Goal: Feedback & Contribution: Contribute content

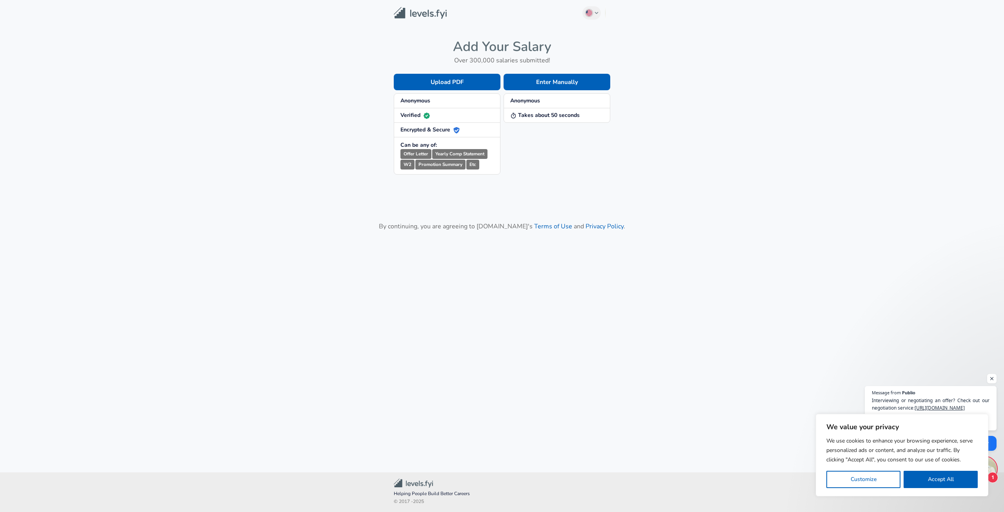
drag, startPoint x: 944, startPoint y: 482, endPoint x: 898, endPoint y: 465, distance: 49.4
click at [944, 482] on button "Accept All" at bounding box center [941, 479] width 74 height 17
checkbox input "true"
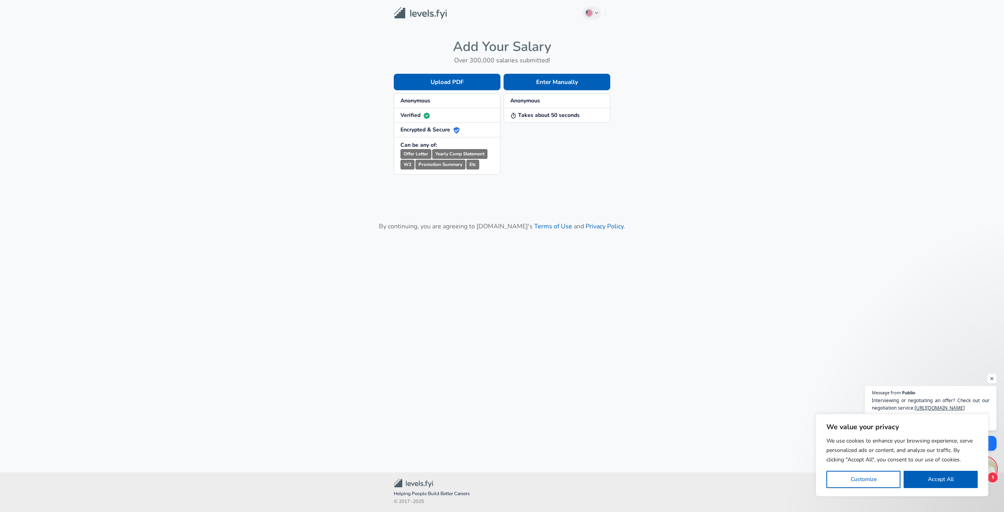
checkbox input "true"
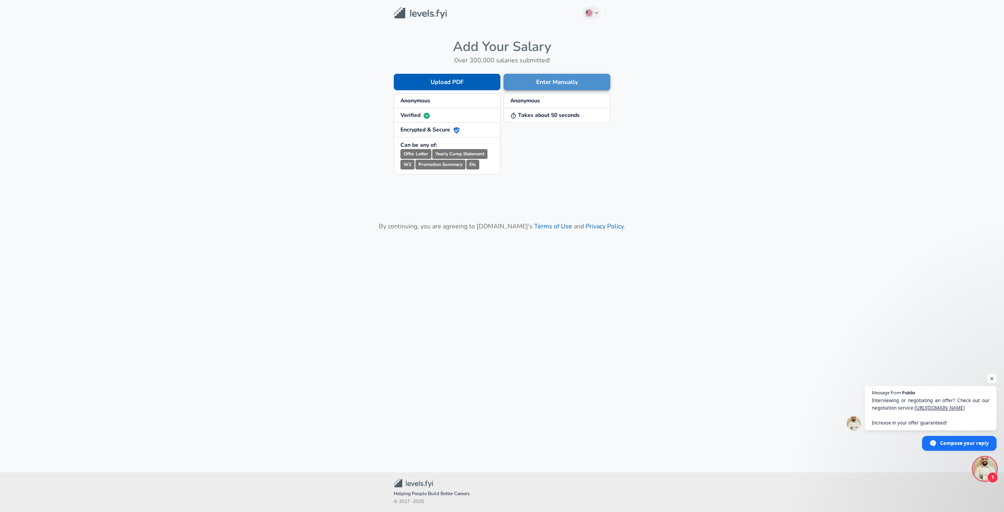
click at [533, 83] on button "Enter Manually" at bounding box center [557, 82] width 107 height 16
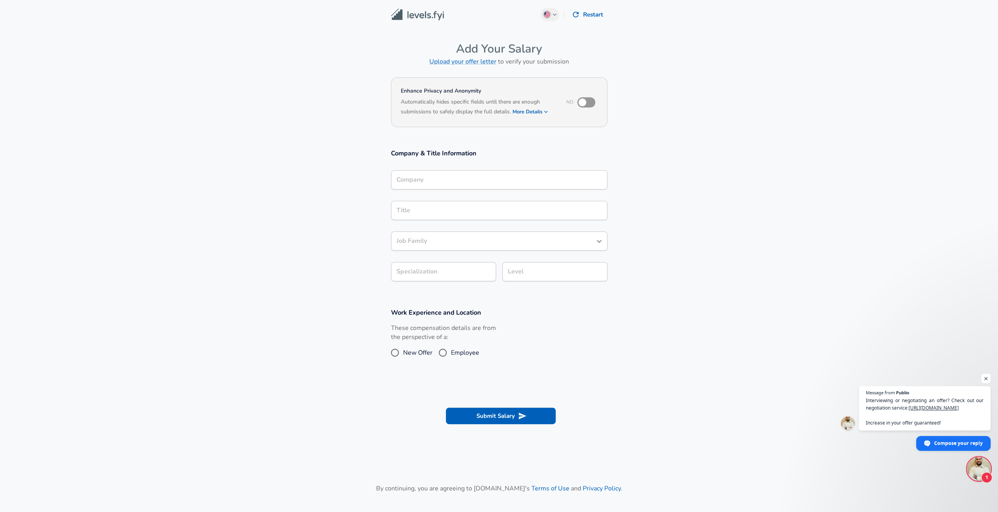
scroll to position [8, 0]
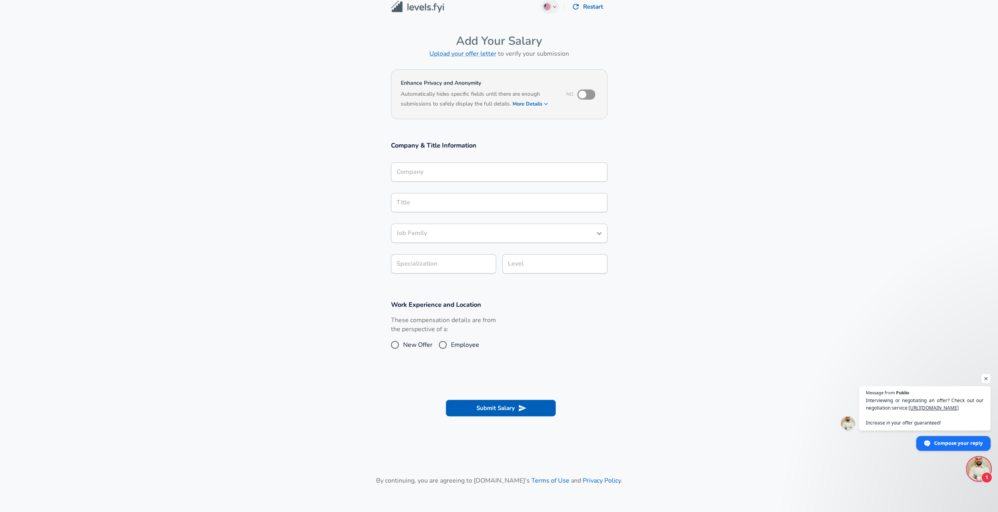
click at [421, 182] on div "Company" at bounding box center [499, 171] width 216 height 19
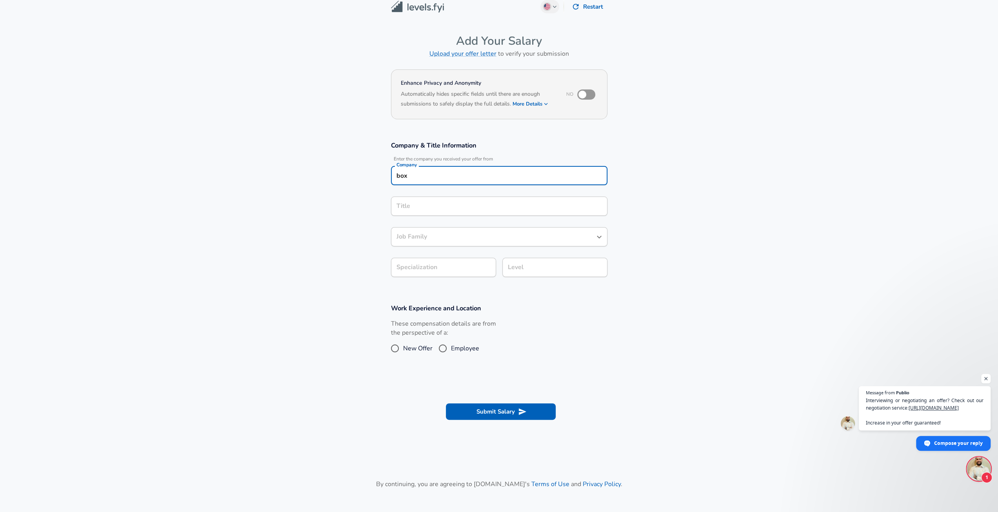
type input "box"
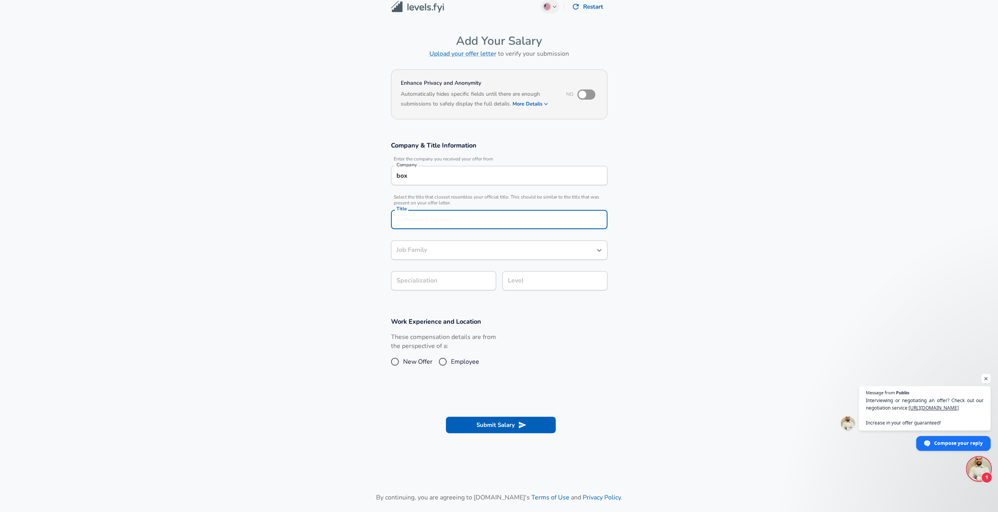
scroll to position [24, 0]
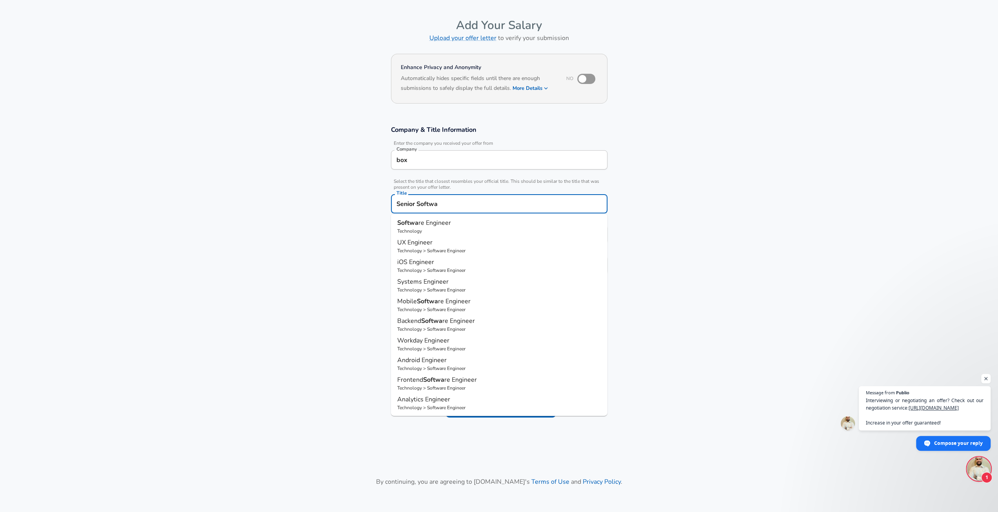
click at [427, 224] on span "re Engineer" at bounding box center [434, 222] width 33 height 9
type input "Software Engineer"
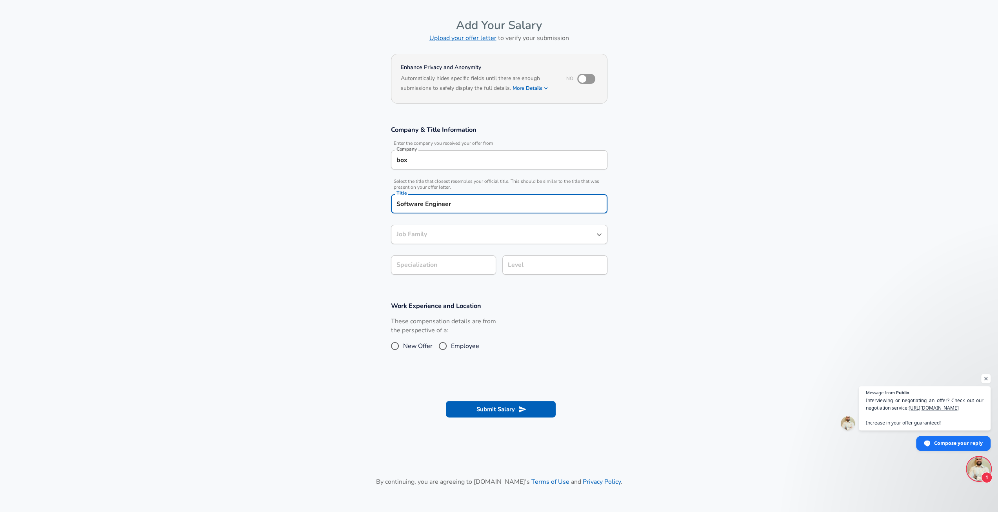
type input "Software Engineer"
click at [602, 235] on icon "Open" at bounding box center [599, 234] width 9 height 9
type input "Software Engineer"
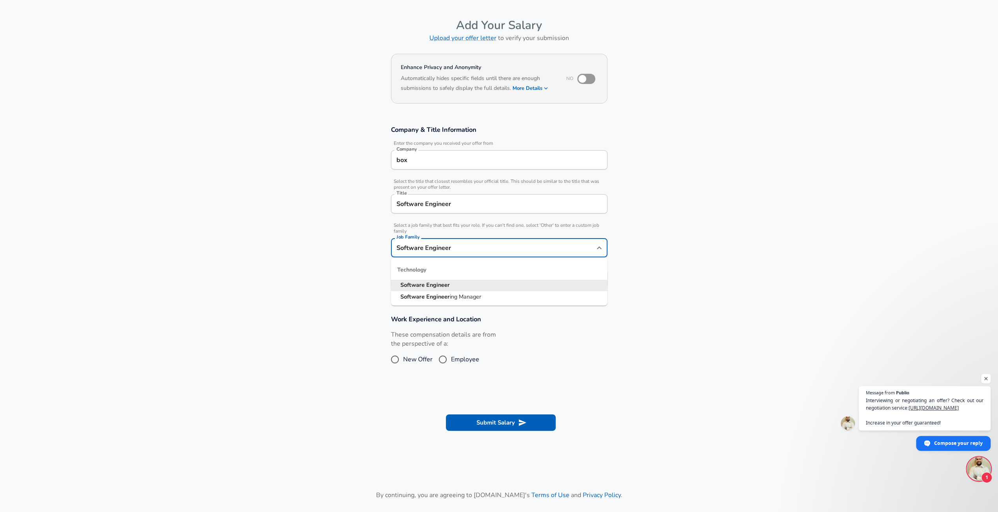
scroll to position [39, 0]
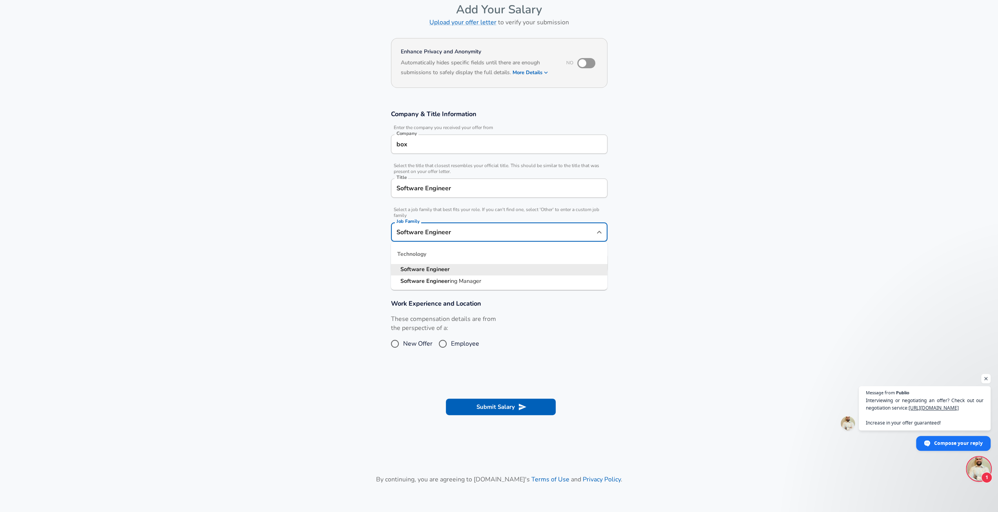
click at [731, 237] on section "Company & Title Information Enter the company you received your offer from Comp…" at bounding box center [499, 194] width 998 height 189
click at [479, 258] on icon "button" at bounding box center [483, 262] width 9 height 9
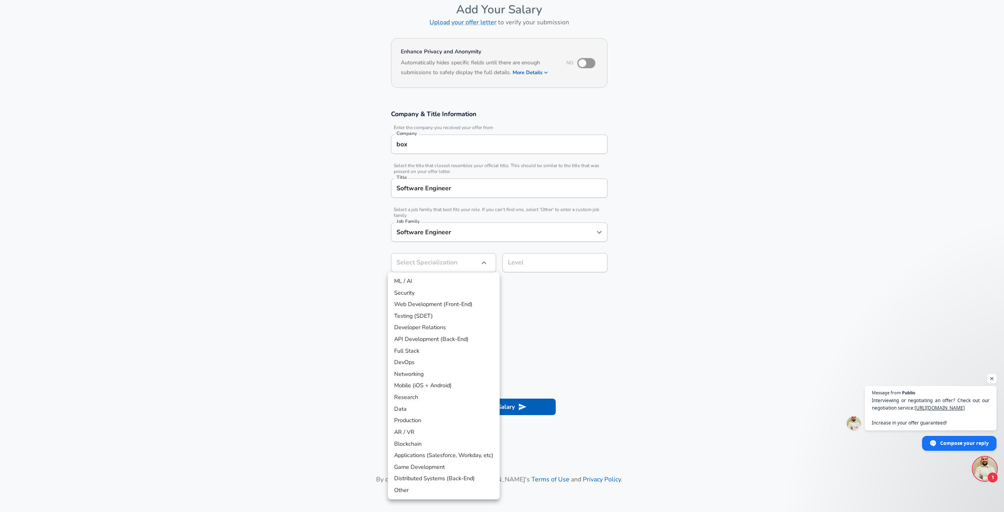
click at [425, 308] on li "Web Development (Front-End)" at bounding box center [444, 304] width 112 height 12
type input "Web Development (Front-End)"
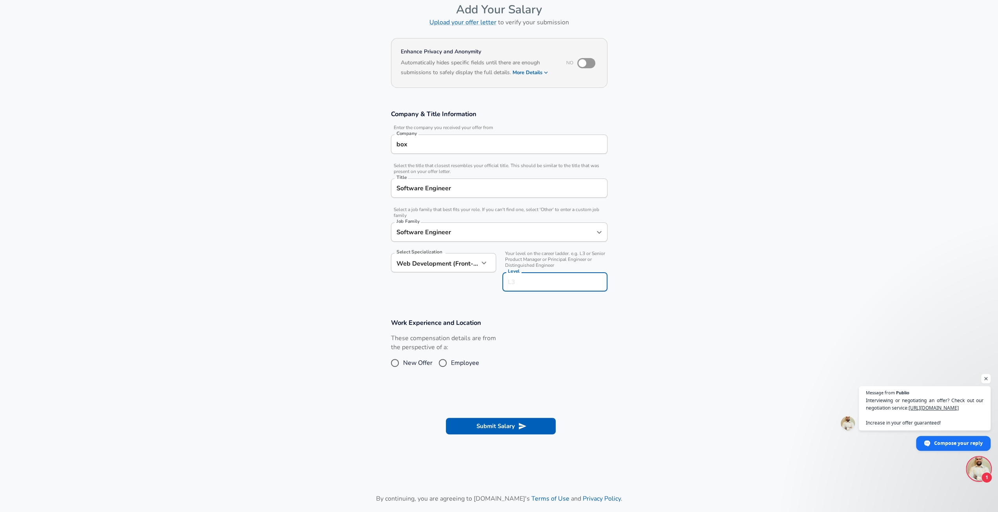
scroll to position [55, 0]
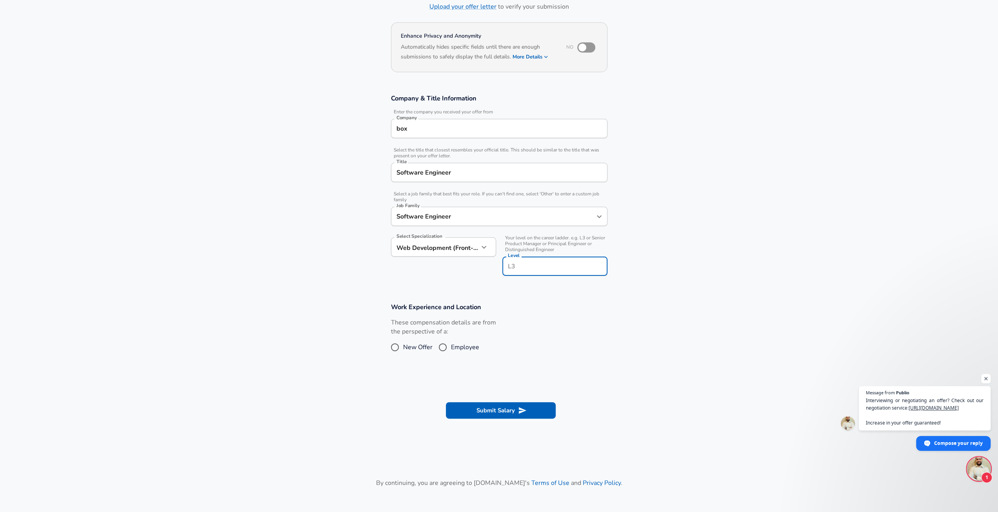
click at [556, 258] on div "Level" at bounding box center [554, 265] width 105 height 19
type input "l7"
click at [616, 348] on div "Work Experience and Location These compensation details are from the perspectiv…" at bounding box center [499, 330] width 235 height 57
drag, startPoint x: 455, startPoint y: 347, endPoint x: 463, endPoint y: 349, distance: 8.2
click at [455, 347] on span "Employee" at bounding box center [465, 346] width 28 height 9
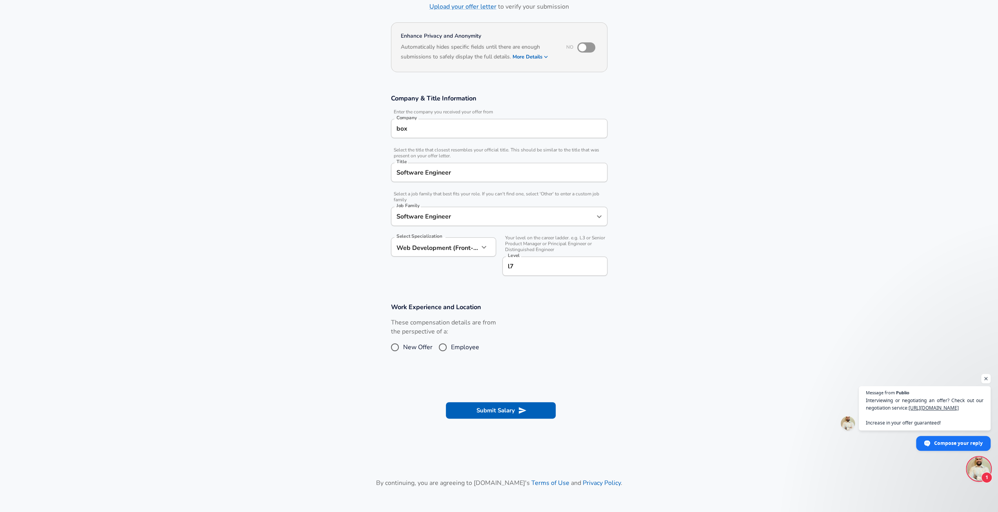
click at [451, 347] on input "Employee" at bounding box center [443, 347] width 16 height 13
radio input "true"
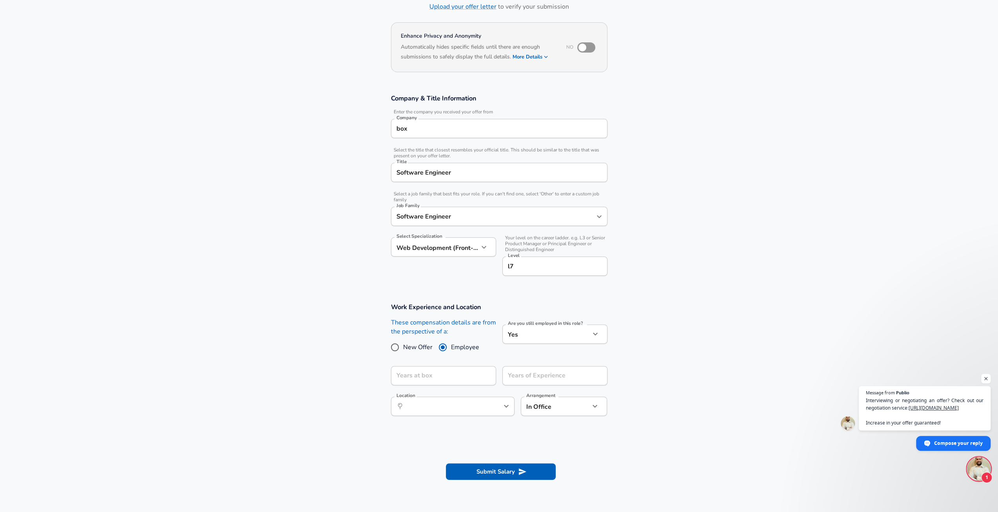
click at [591, 339] on button "button" at bounding box center [595, 333] width 13 height 13
drag, startPoint x: 751, startPoint y: 346, endPoint x: 596, endPoint y: 363, distance: 156.2
click at [751, 346] on div at bounding box center [502, 256] width 1004 height 512
click at [465, 378] on input "Years at box" at bounding box center [435, 375] width 88 height 19
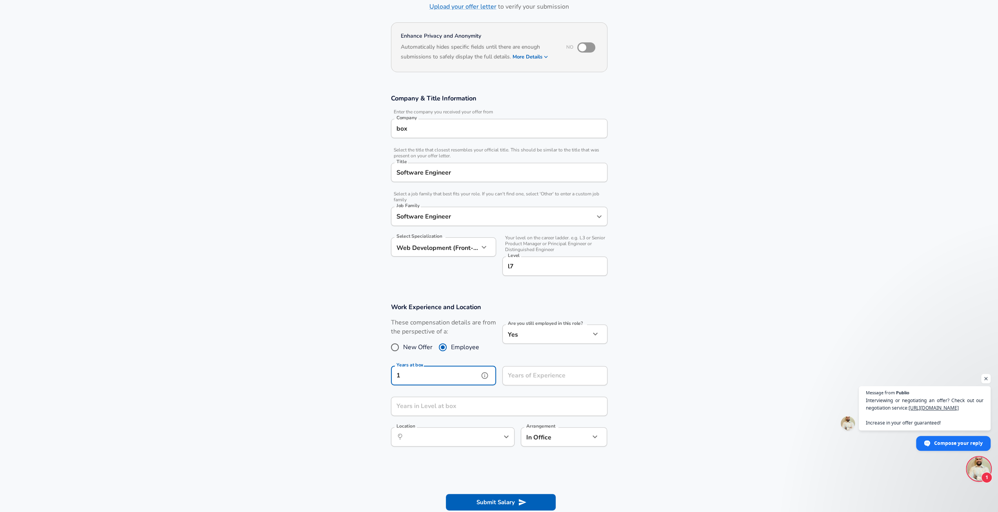
type input "1"
click at [538, 378] on input "Years of Experience" at bounding box center [546, 375] width 88 height 19
type input "12"
click at [431, 404] on div "Years in Level at box Years in Level at box" at bounding box center [499, 406] width 216 height 21
type input "1"
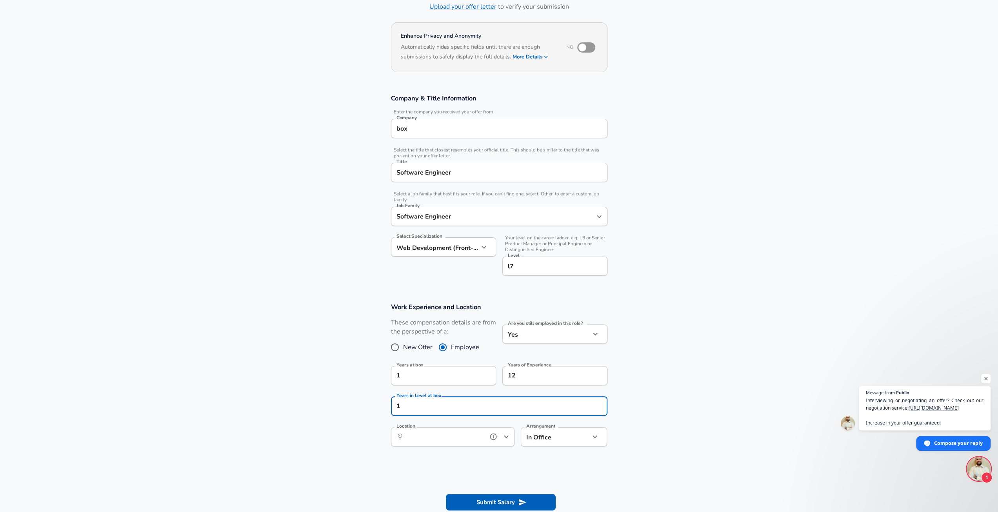
click at [415, 433] on input "Location" at bounding box center [444, 437] width 80 height 12
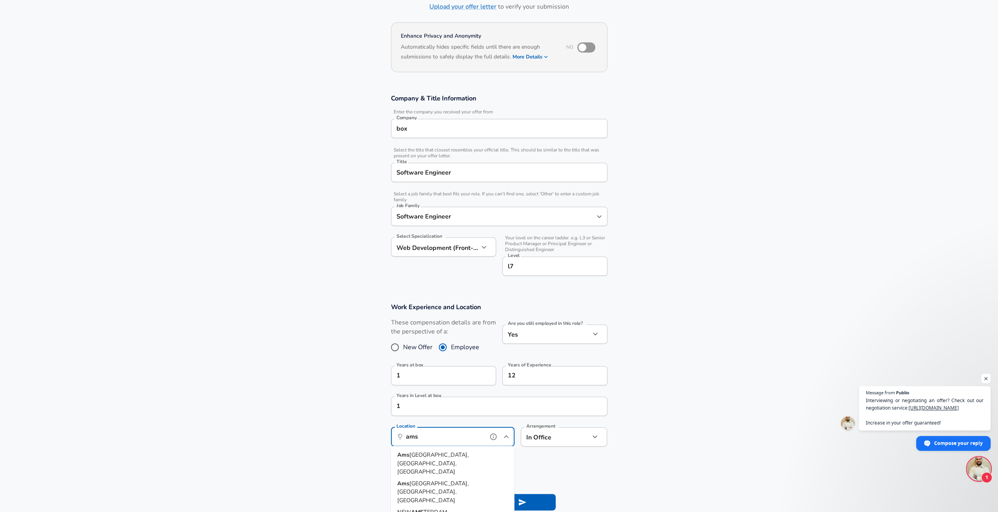
click at [449, 456] on span "[GEOGRAPHIC_DATA], [GEOGRAPHIC_DATA], [GEOGRAPHIC_DATA]" at bounding box center [432, 463] width 71 height 25
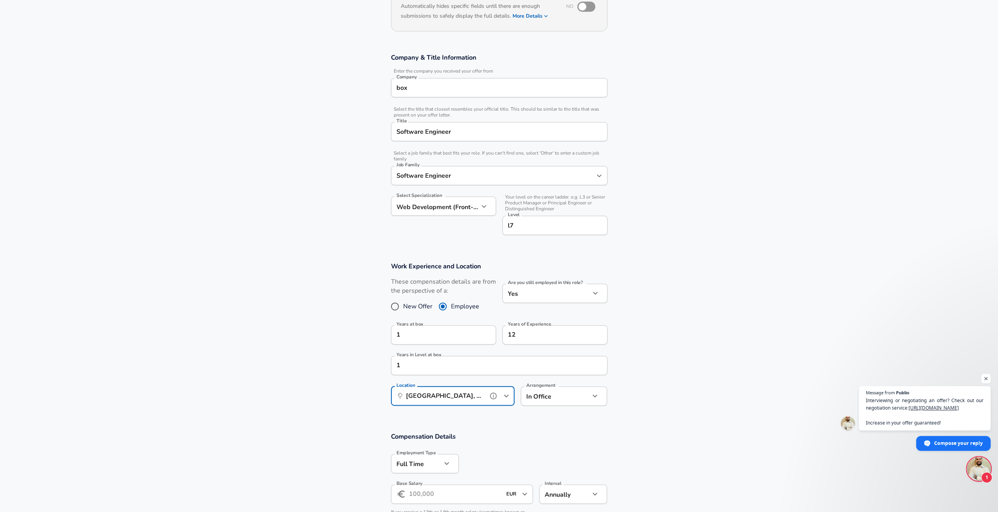
scroll to position [133, 0]
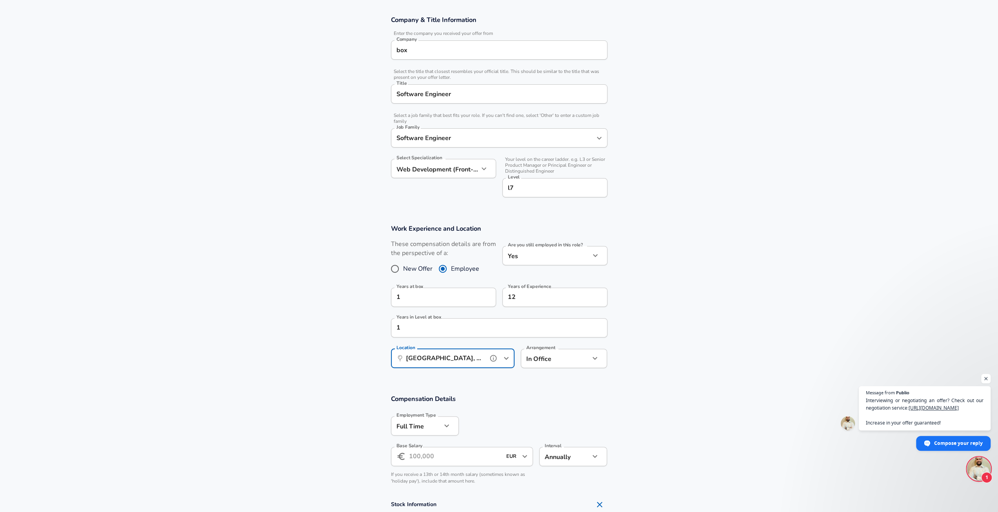
type input "[GEOGRAPHIC_DATA], [GEOGRAPHIC_DATA], [GEOGRAPHIC_DATA]"
click at [557, 358] on body "We value your privacy We use cookies to enhance your browsing experience, serve…" at bounding box center [499, 123] width 998 height 512
click at [589, 366] on div "In Office office Arrangement" at bounding box center [564, 358] width 87 height 19
click at [599, 360] on icon "button" at bounding box center [594, 357] width 9 height 9
click at [594, 360] on icon "button" at bounding box center [594, 357] width 9 height 9
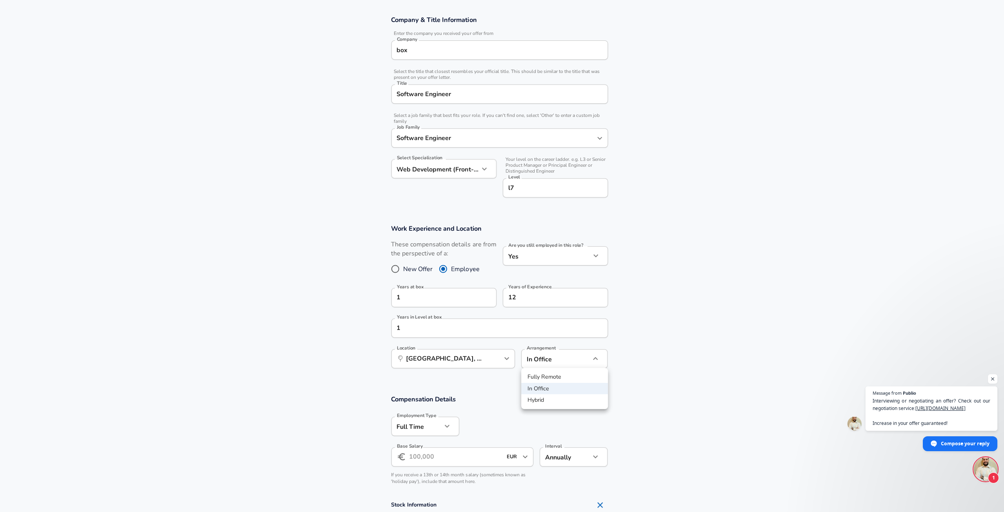
click at [594, 360] on div at bounding box center [502, 256] width 1004 height 512
click at [556, 361] on body "We value your privacy We use cookies to enhance your browsing experience, serve…" at bounding box center [499, 123] width 998 height 512
click at [556, 362] on body "We value your privacy We use cookies to enhance your browsing experience, serve…" at bounding box center [499, 123] width 998 height 512
click at [556, 362] on div at bounding box center [502, 256] width 1004 height 512
click at [556, 362] on body "We value your privacy We use cookies to enhance your browsing experience, serve…" at bounding box center [502, 123] width 1004 height 512
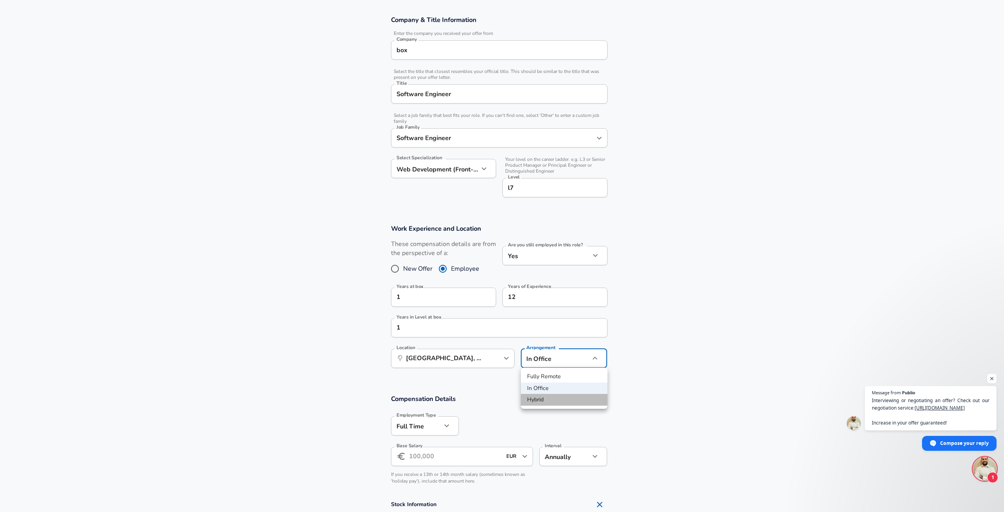
click at [536, 402] on li "Hybrid" at bounding box center [564, 400] width 87 height 12
type input "hybrid"
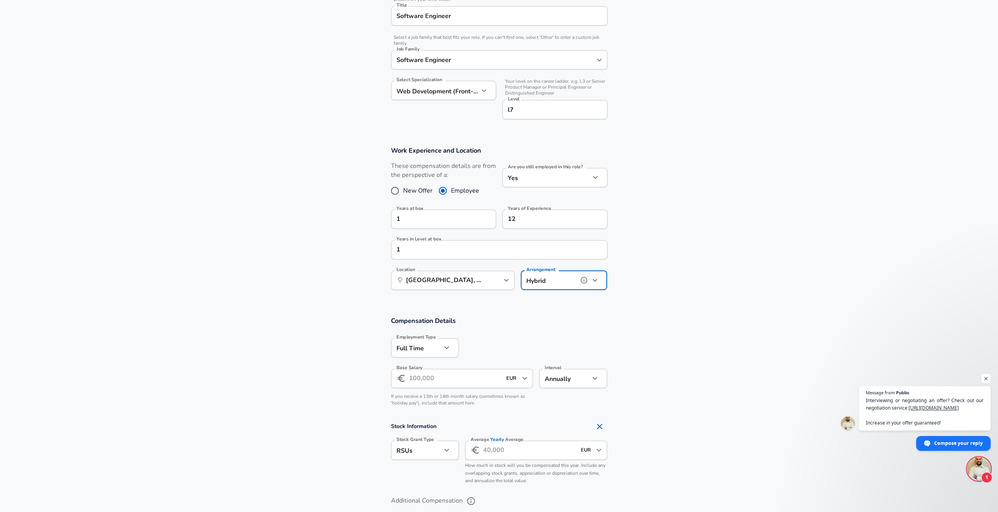
scroll to position [212, 0]
click at [461, 381] on input "Base Salary" at bounding box center [455, 377] width 93 height 19
type input "125.000"
click at [531, 451] on input "Average Yearly Average" at bounding box center [529, 449] width 93 height 19
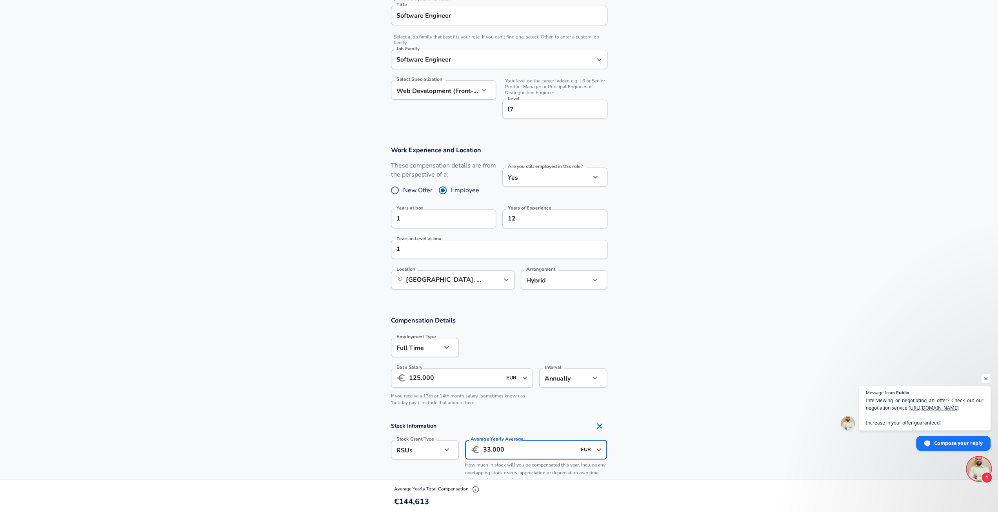
type input "33.000"
click at [715, 415] on section "Compensation Details Employment Type [DEMOGRAPHIC_DATA] full_time Employment Ty…" at bounding box center [499, 424] width 998 height 235
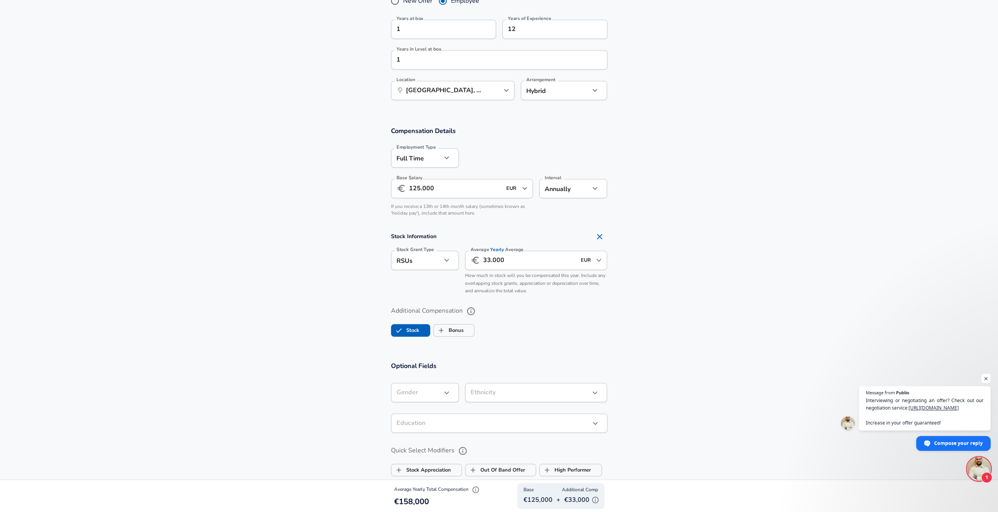
scroll to position [447, 0]
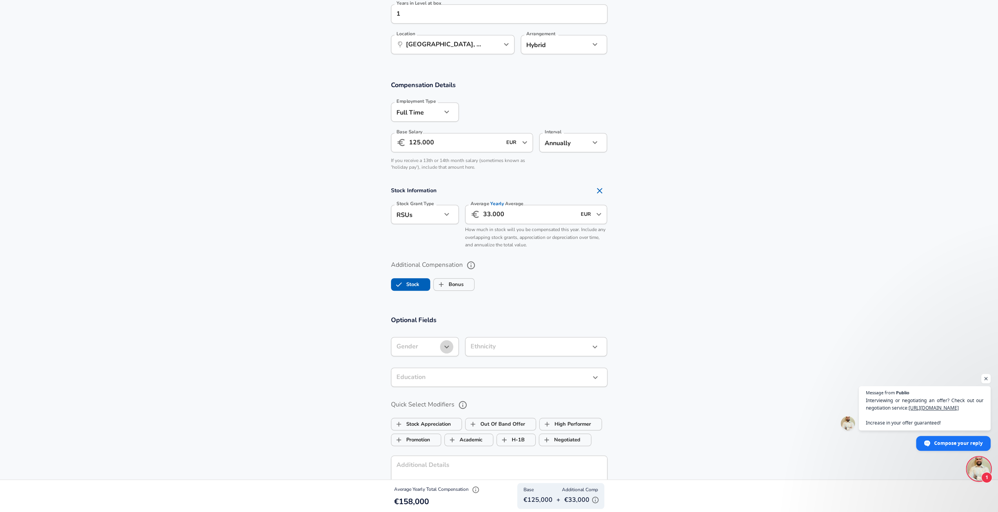
click at [444, 346] on icon "button" at bounding box center [446, 346] width 9 height 9
click at [420, 366] on li "[DEMOGRAPHIC_DATA]" at bounding box center [429, 365] width 76 height 12
type input "[DEMOGRAPHIC_DATA]"
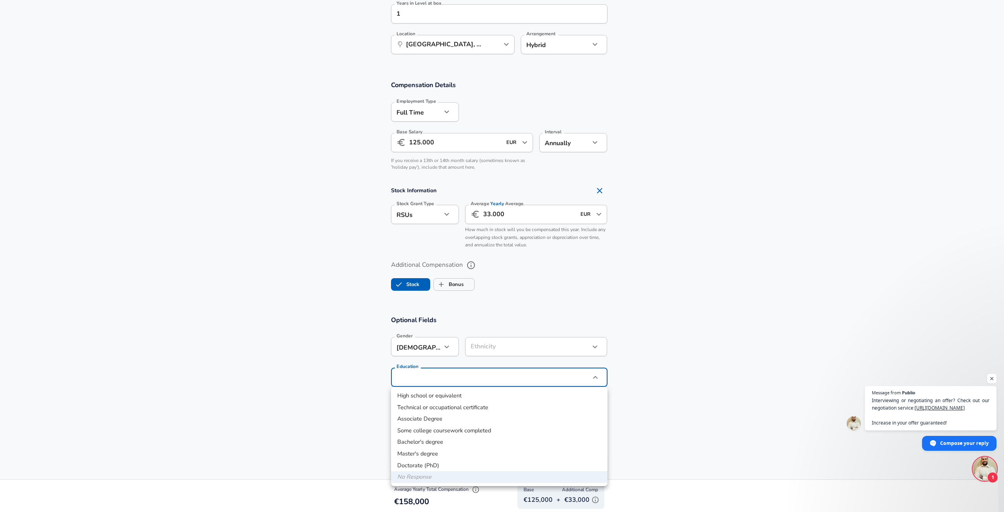
click at [597, 346] on div at bounding box center [502, 256] width 1004 height 512
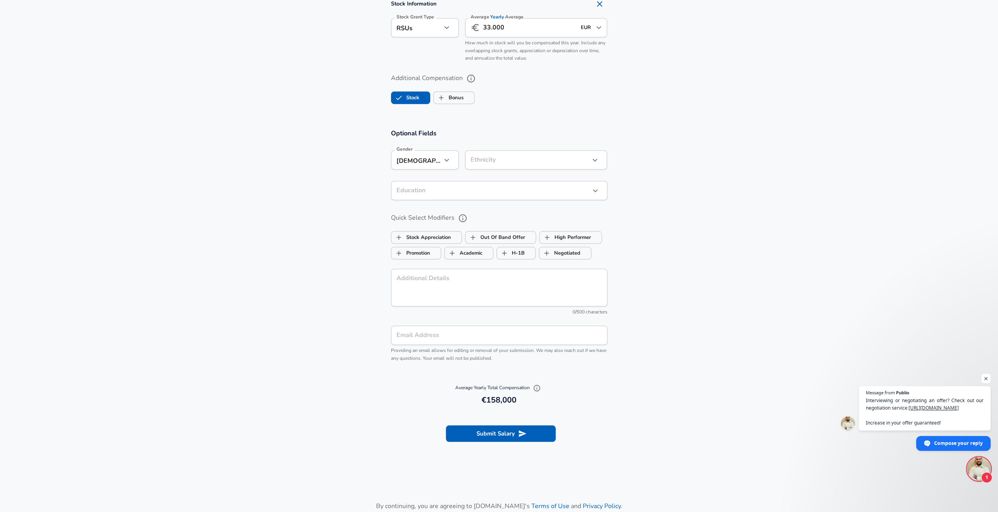
scroll to position [682, 0]
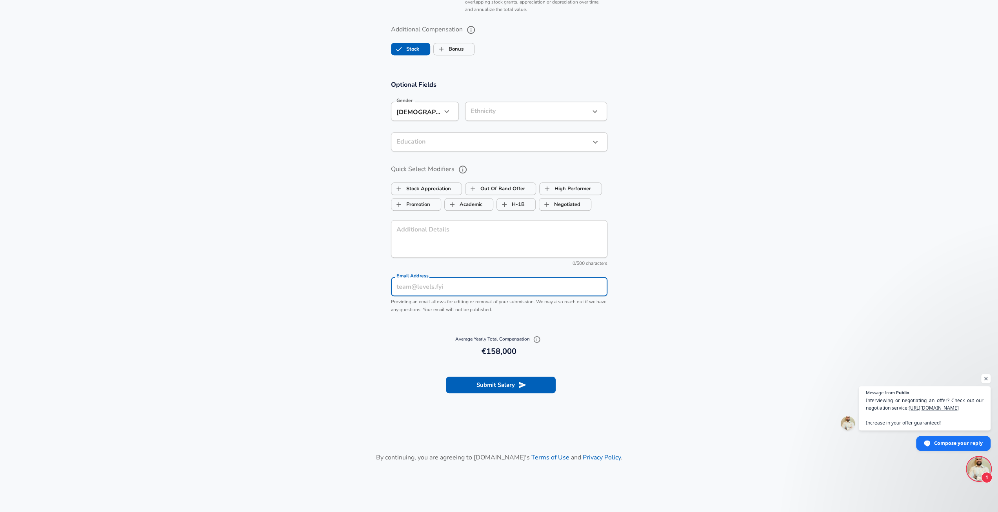
click at [412, 284] on div "Email Address Email Address Providing an email allows for editing or removal of…" at bounding box center [499, 295] width 216 height 37
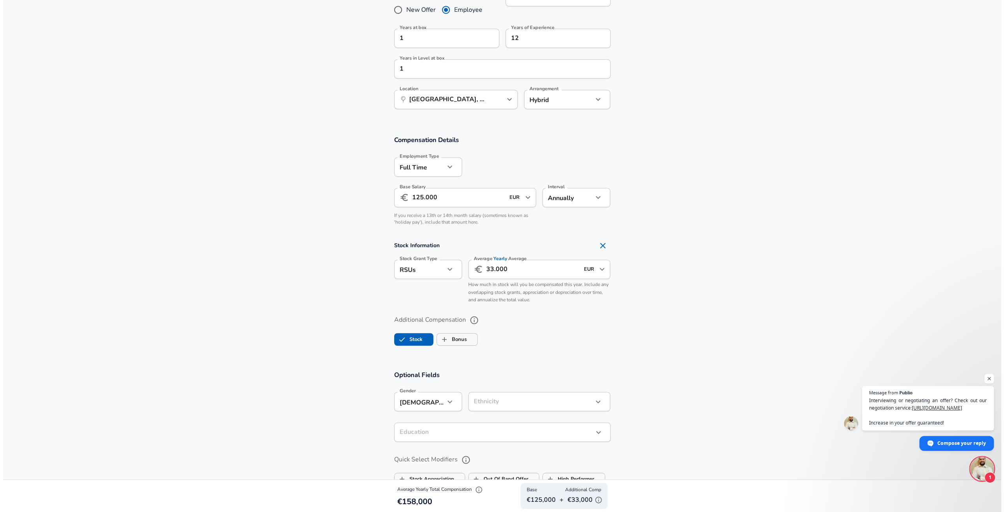
scroll to position [706, 0]
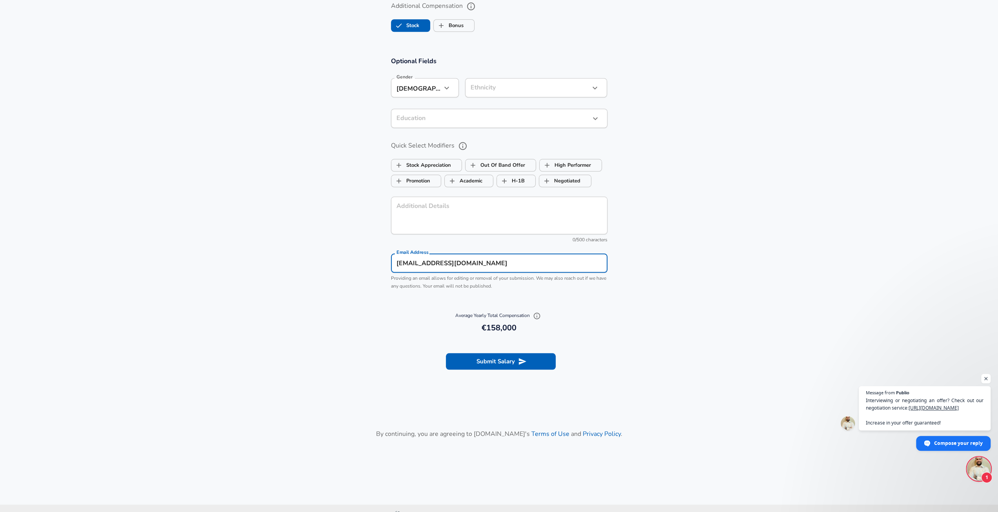
type input "[EMAIL_ADDRESS][DOMAIN_NAME]"
click at [519, 371] on section "Submit Salary" at bounding box center [499, 360] width 998 height 44
click at [528, 360] on button "Submit Salary" at bounding box center [501, 361] width 110 height 16
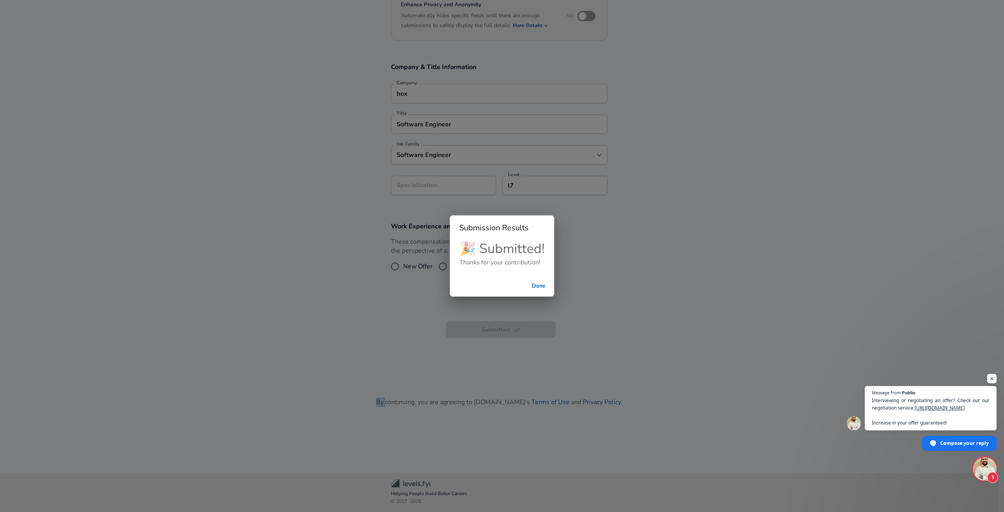
scroll to position [85, 0]
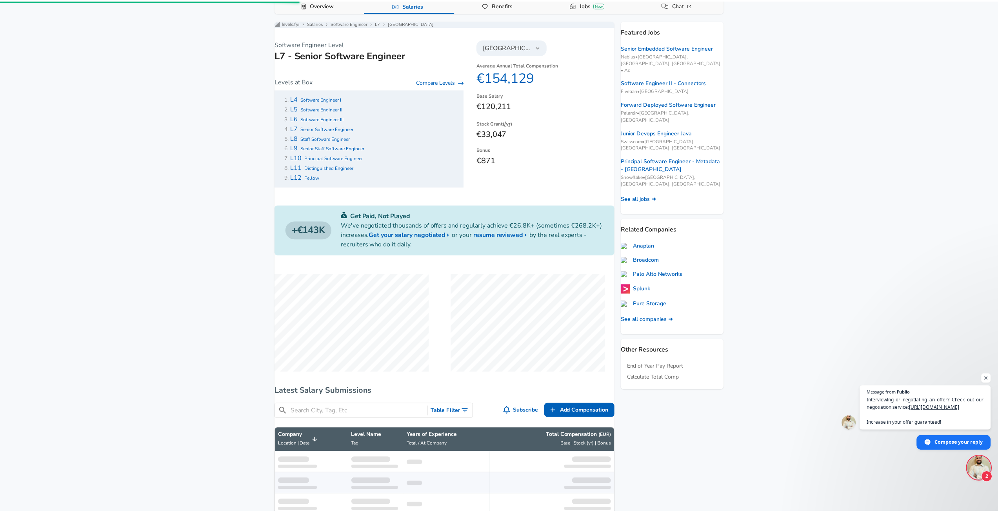
scroll to position [275, 0]
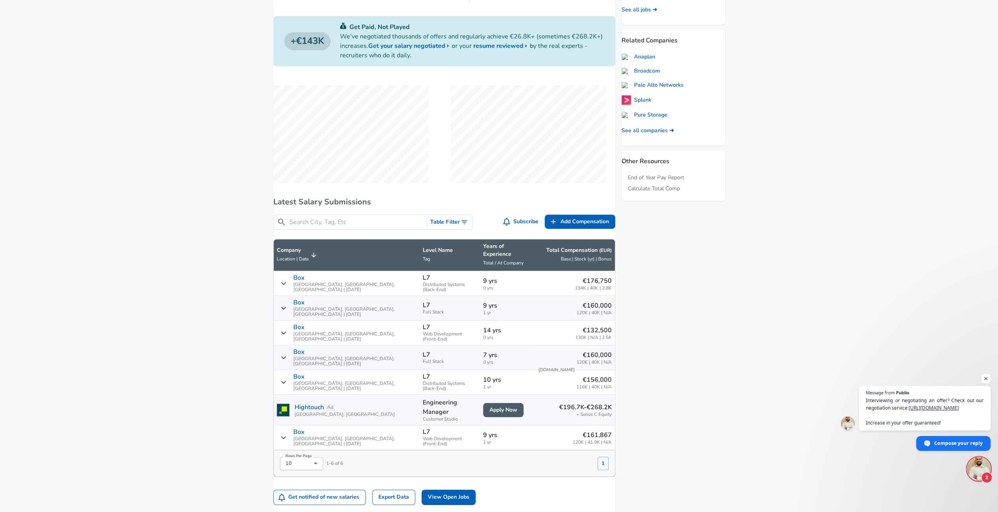
click at [706, 342] on aside "Featured Jobs Senior Embedded Software Engineer Nebius • [GEOGRAPHIC_DATA], [GE…" at bounding box center [670, 220] width 110 height 778
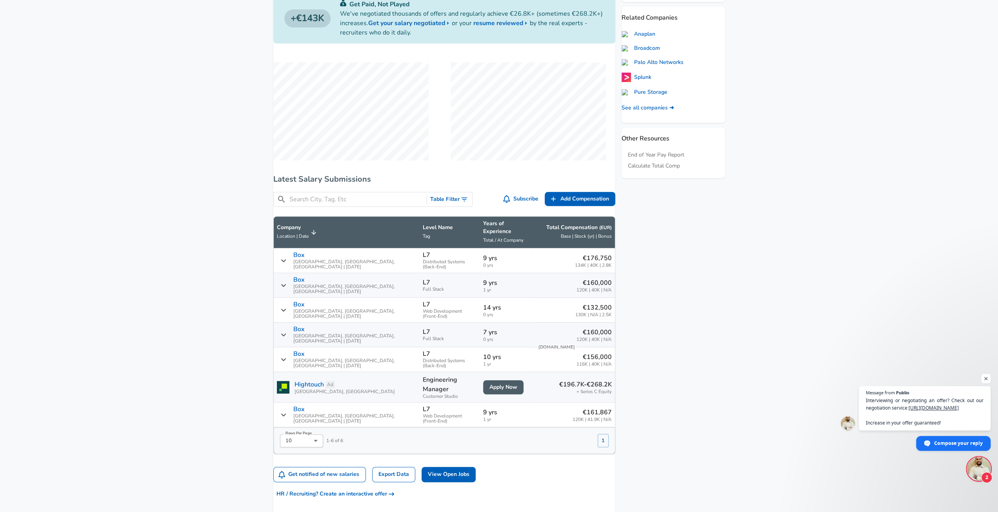
scroll to position [314, 0]
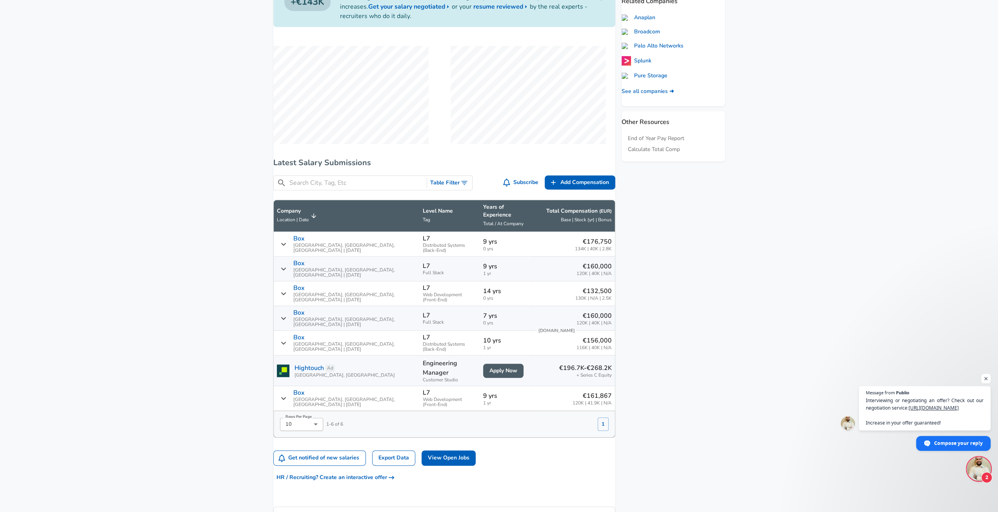
click at [485, 218] on p "Years of Experience" at bounding box center [506, 211] width 47 height 16
